Goal: Task Accomplishment & Management: Complete application form

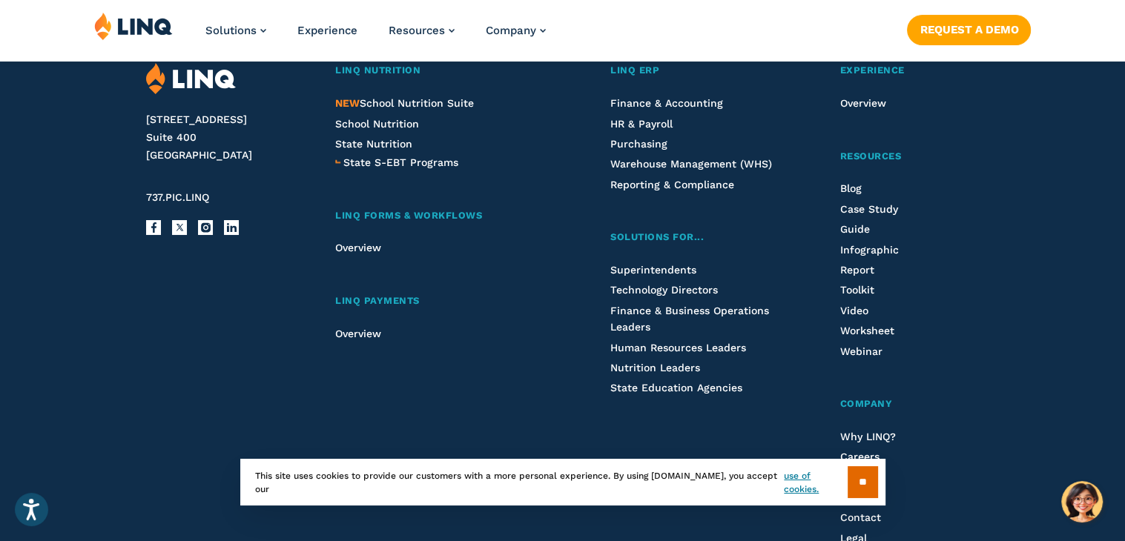
scroll to position [1557, 0]
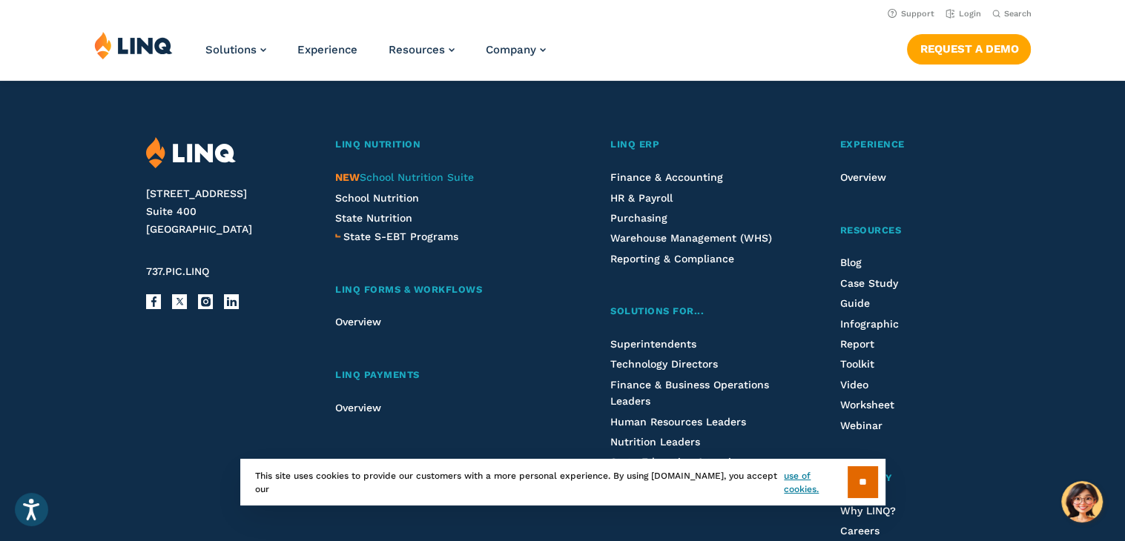
click at [363, 176] on span "NEW School Nutrition Suite" at bounding box center [404, 177] width 139 height 12
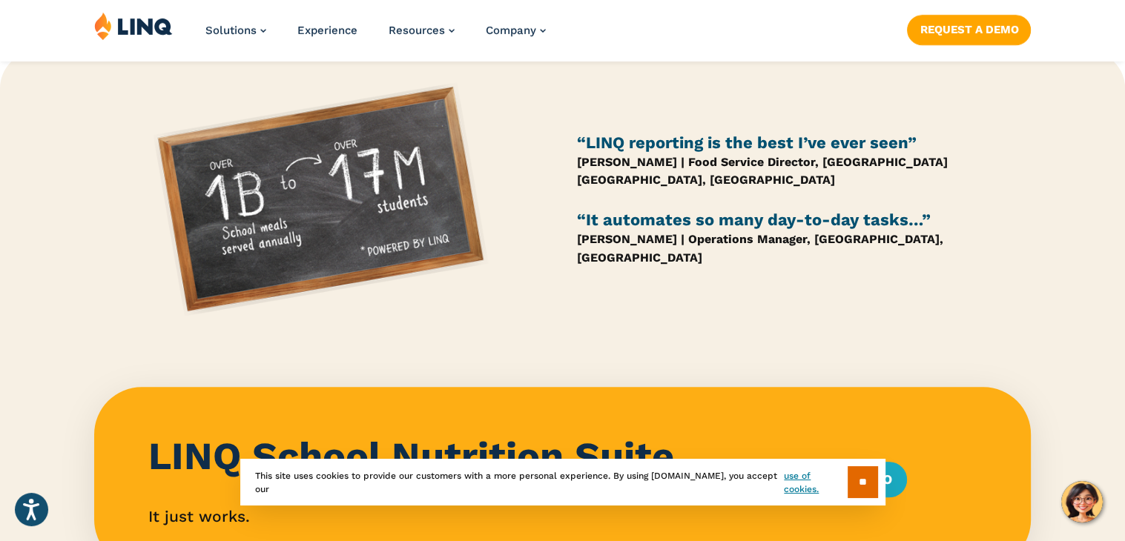
scroll to position [1335, 0]
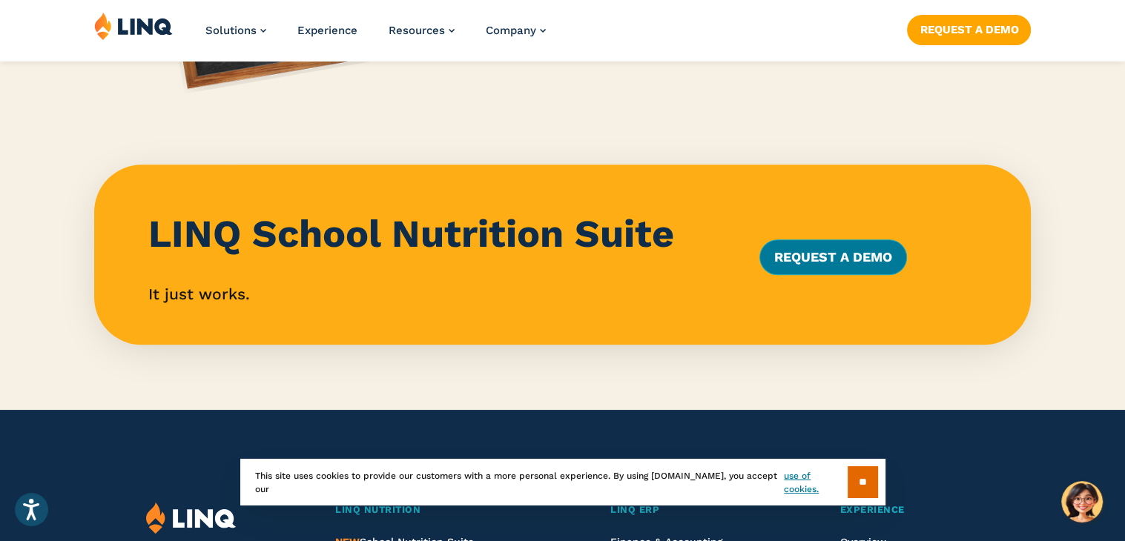
click at [803, 259] on link "Request a Demo" at bounding box center [833, 258] width 148 height 36
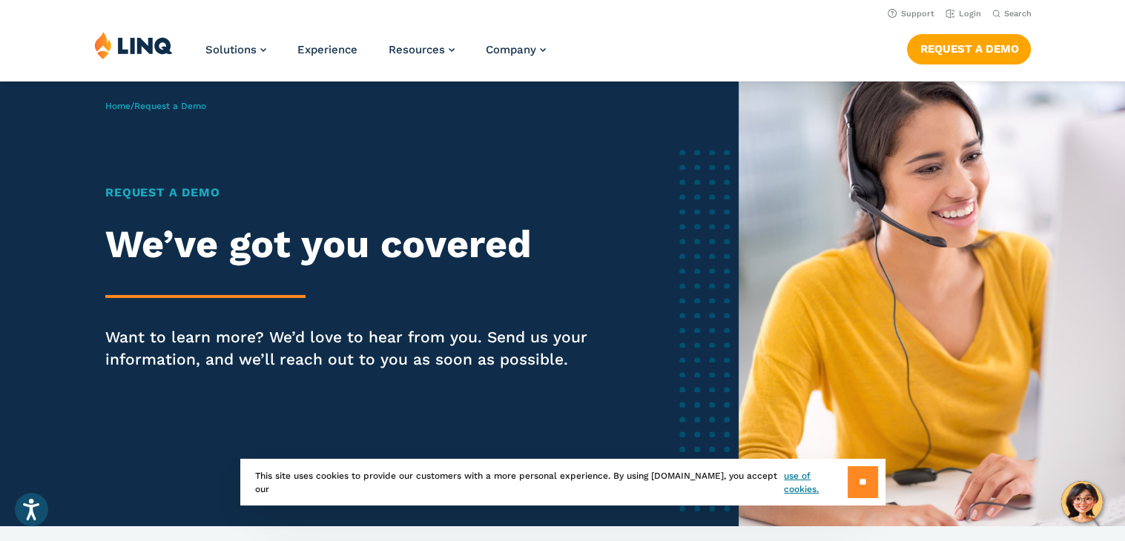
click at [853, 469] on input "**" at bounding box center [863, 483] width 30 height 32
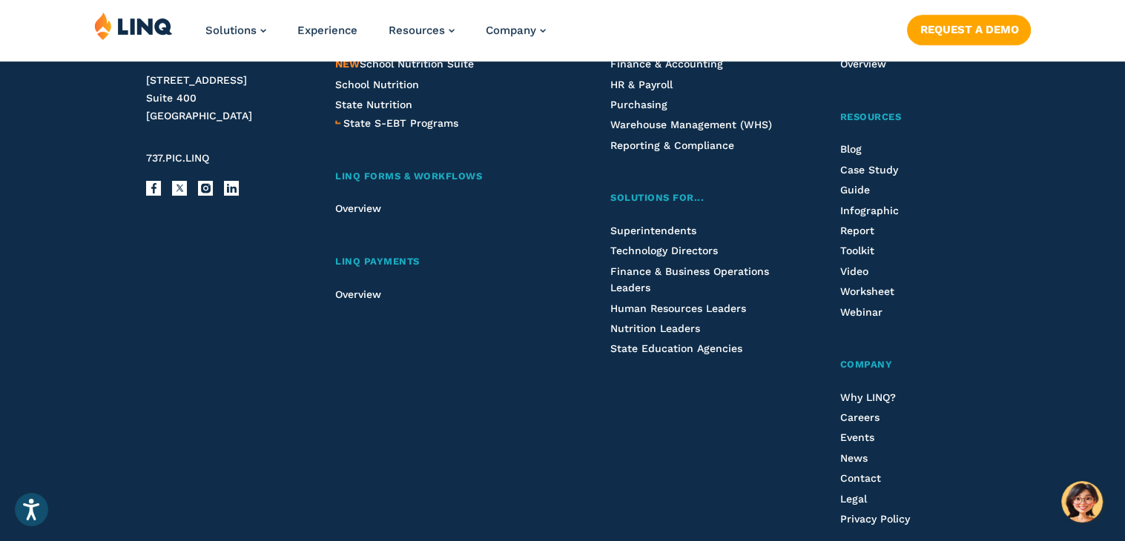
scroll to position [1632, 0]
